Goal: Find specific page/section: Find specific page/section

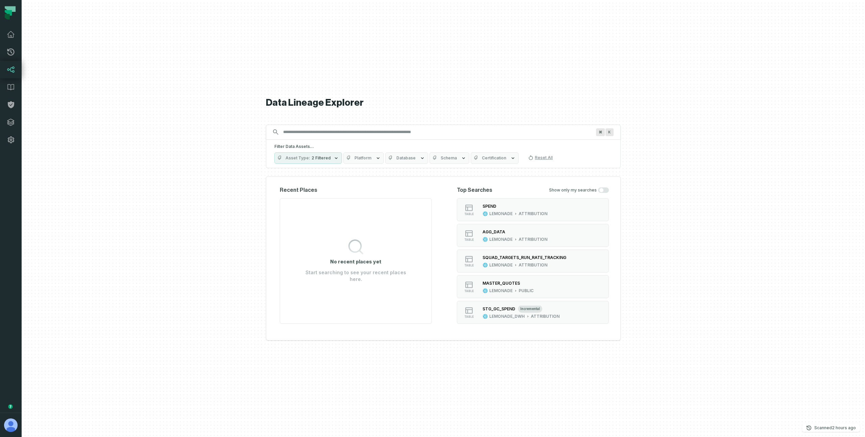
click at [742, 321] on div at bounding box center [444, 218] width 844 height 437
click at [829, 417] on p "Scanned [DATE] 12:01:31 PM" at bounding box center [836, 428] width 42 height 7
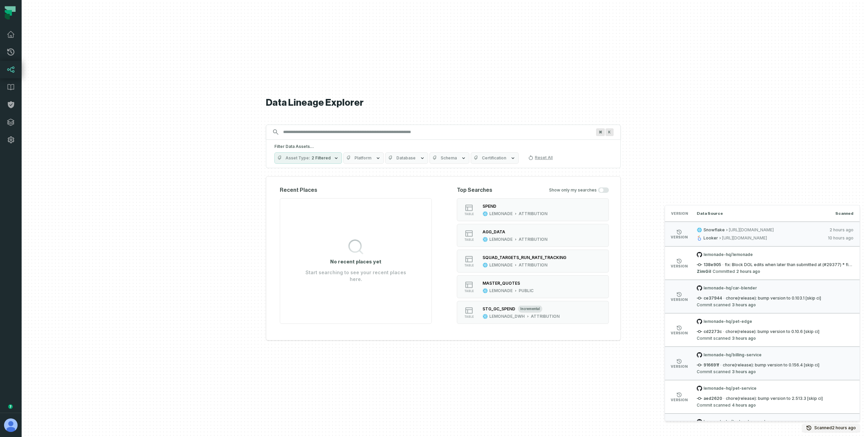
drag, startPoint x: 707, startPoint y: 229, endPoint x: 757, endPoint y: 241, distance: 52.1
click at [757, 241] on li "version Snowflake https://tq01613.us-east-1.snowflakecomputing.com/,data_wh 10/…" at bounding box center [762, 234] width 195 height 25
click at [726, 164] on div at bounding box center [444, 218] width 844 height 437
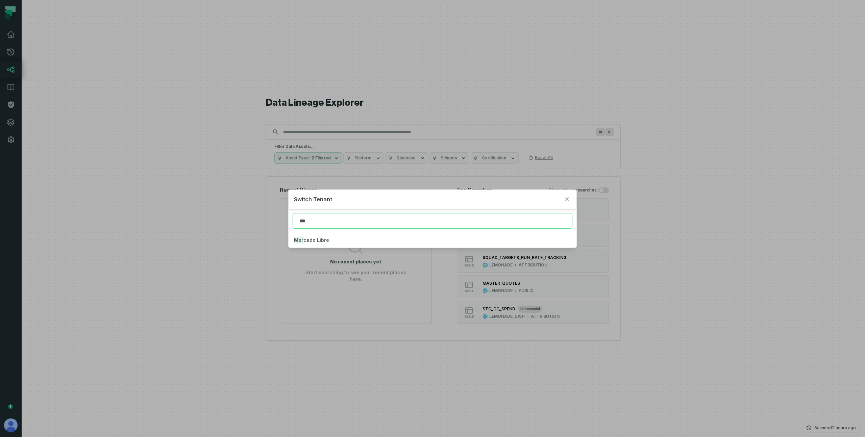
type input "***"
click button "Mer cado Libre" at bounding box center [433, 240] width 288 height 15
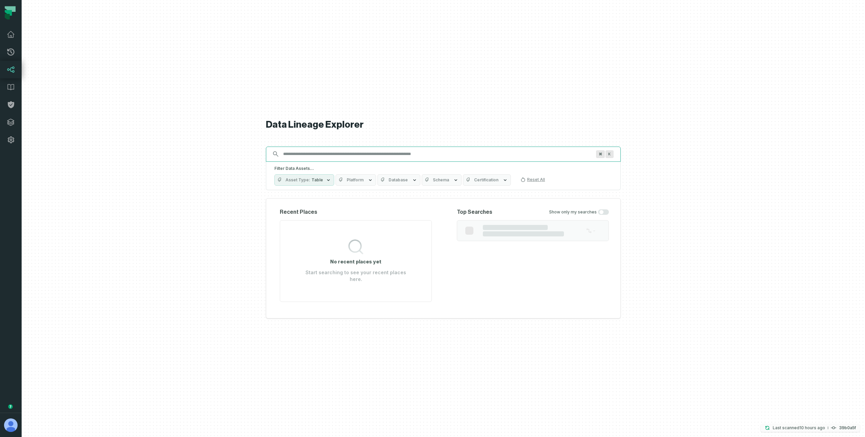
click at [774, 427] on p "Last scanned [DATE] 4:08:34 AM" at bounding box center [799, 428] width 52 height 7
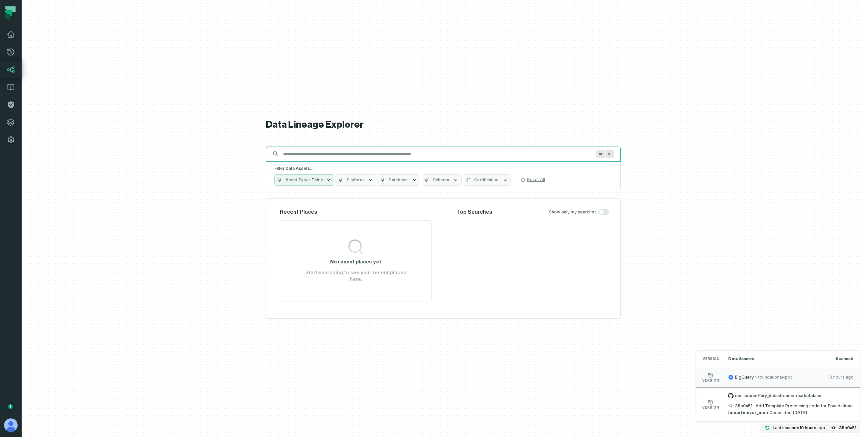
click at [359, 160] on input "Discovery Provider cmdk menu" at bounding box center [437, 154] width 316 height 11
